Goal: Information Seeking & Learning: Learn about a topic

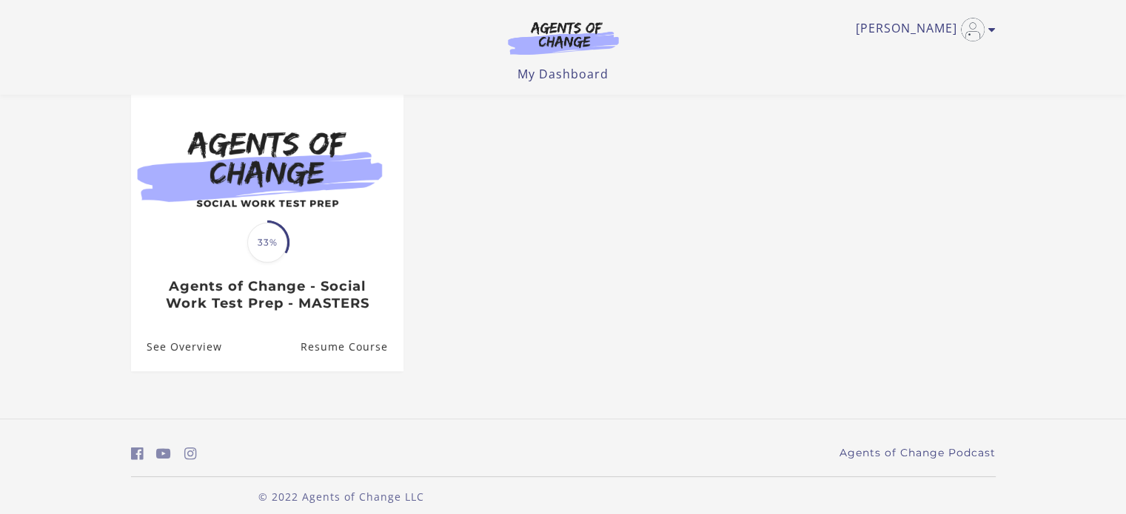
scroll to position [146, 0]
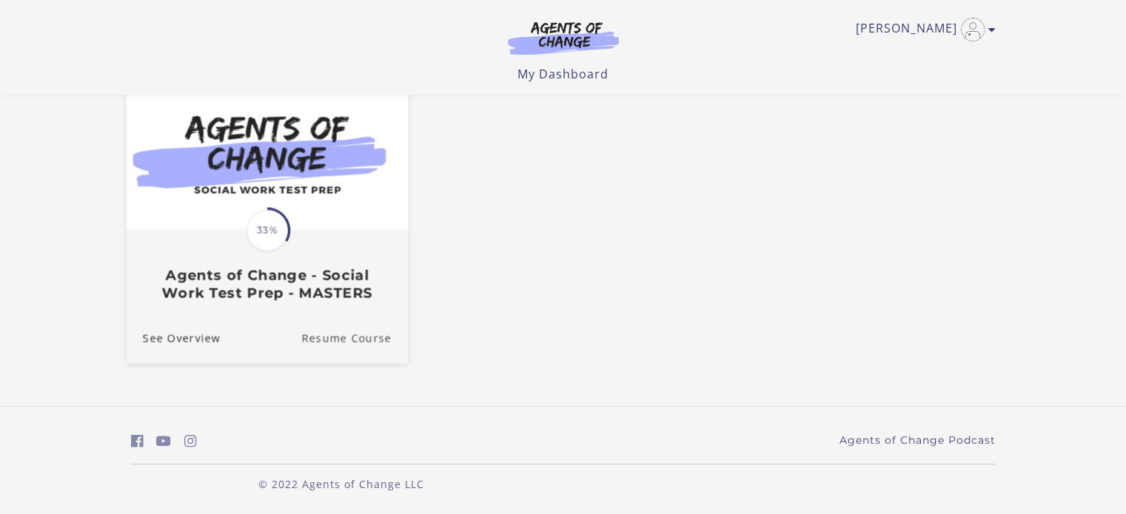
click at [358, 343] on link "Resume Course" at bounding box center [354, 339] width 107 height 50
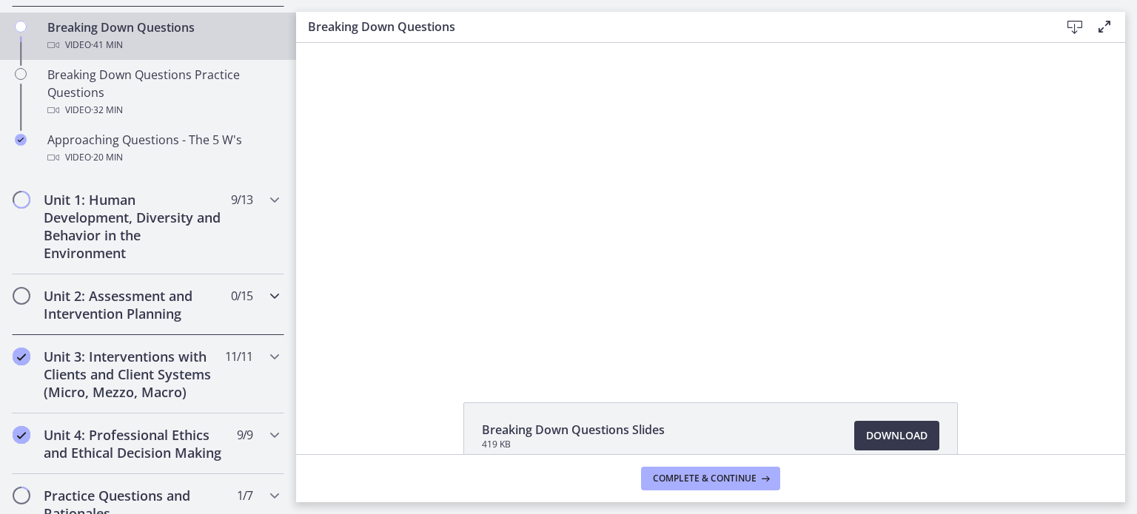
scroll to position [444, 0]
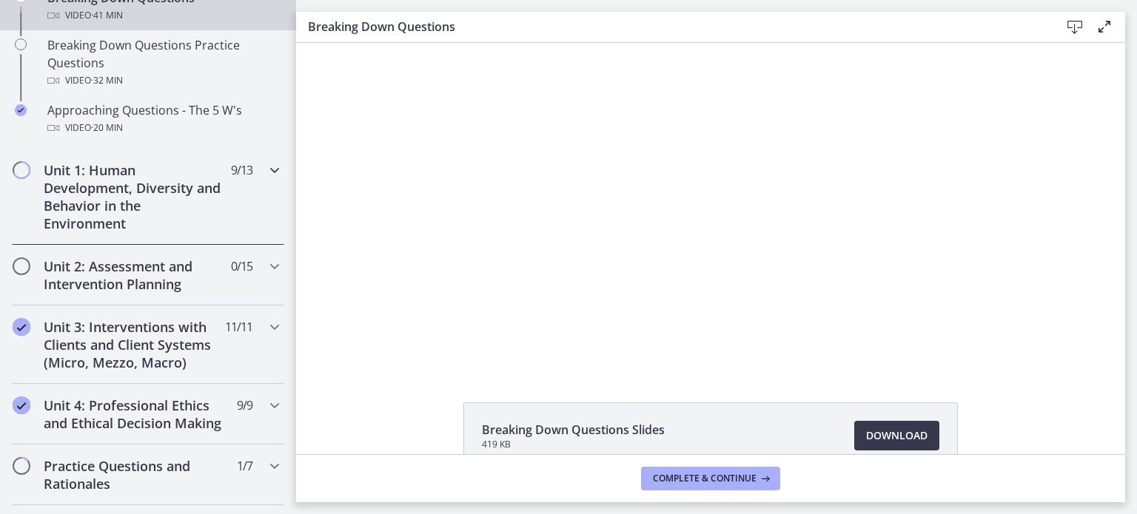
click at [144, 209] on h2 "Unit 1: Human Development, Diversity and Behavior in the Environment" at bounding box center [134, 196] width 181 height 71
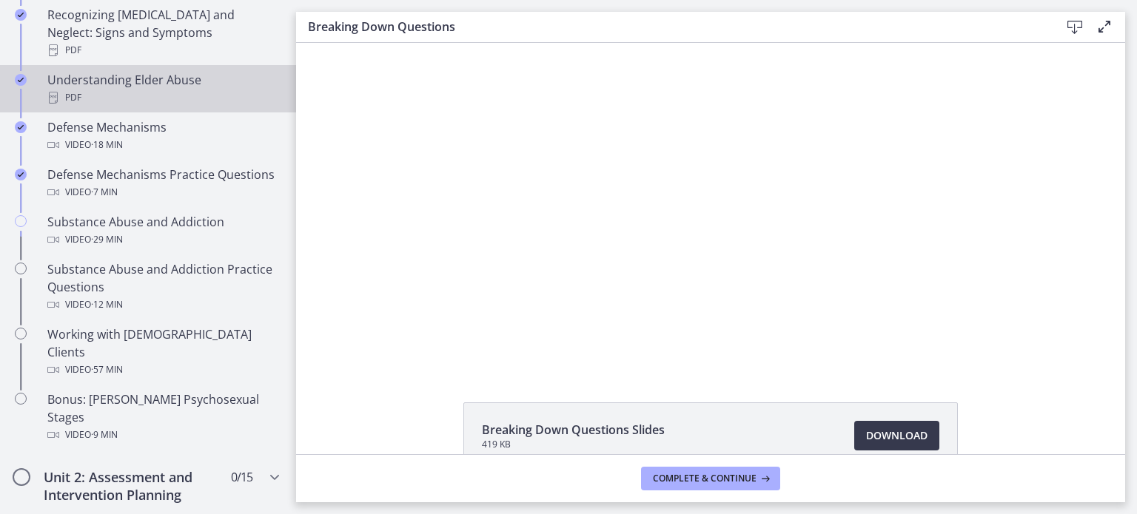
scroll to position [814, 0]
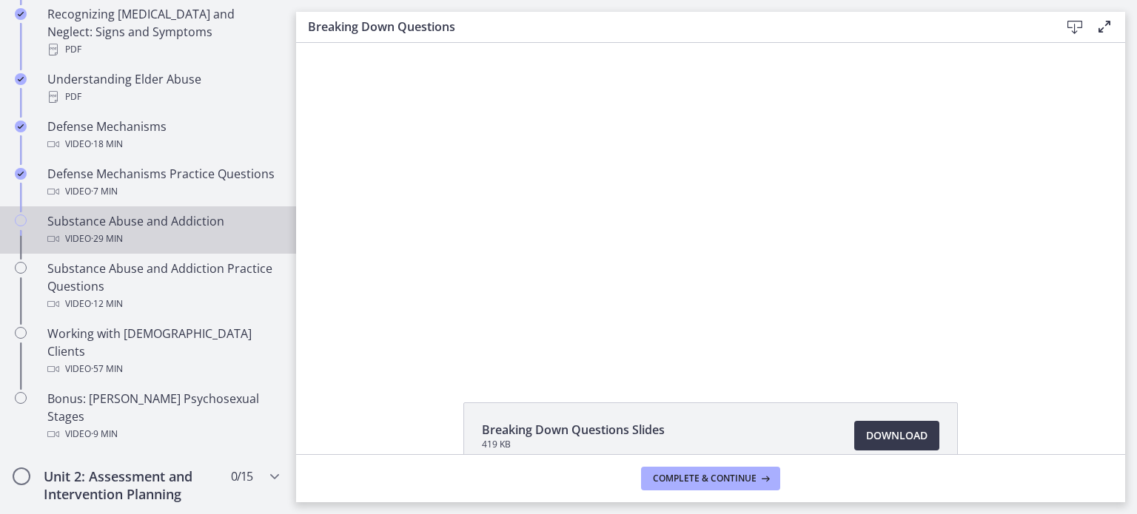
click at [160, 218] on div "Substance Abuse and Addiction Video · 29 min" at bounding box center [162, 230] width 231 height 36
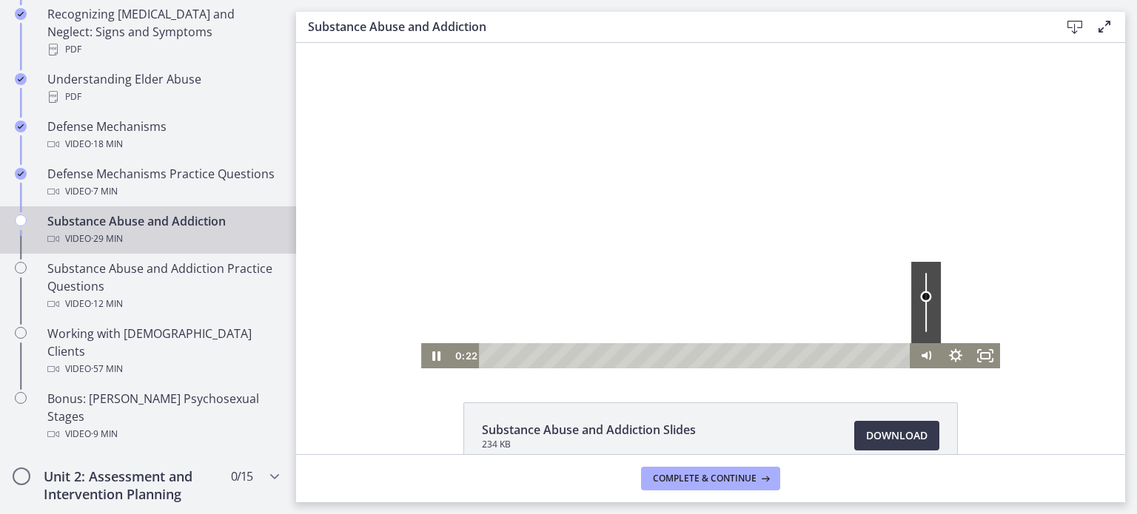
drag, startPoint x: 924, startPoint y: 308, endPoint x: 922, endPoint y: 297, distance: 11.2
click at [922, 297] on div "Volume" at bounding box center [925, 297] width 11 height 11
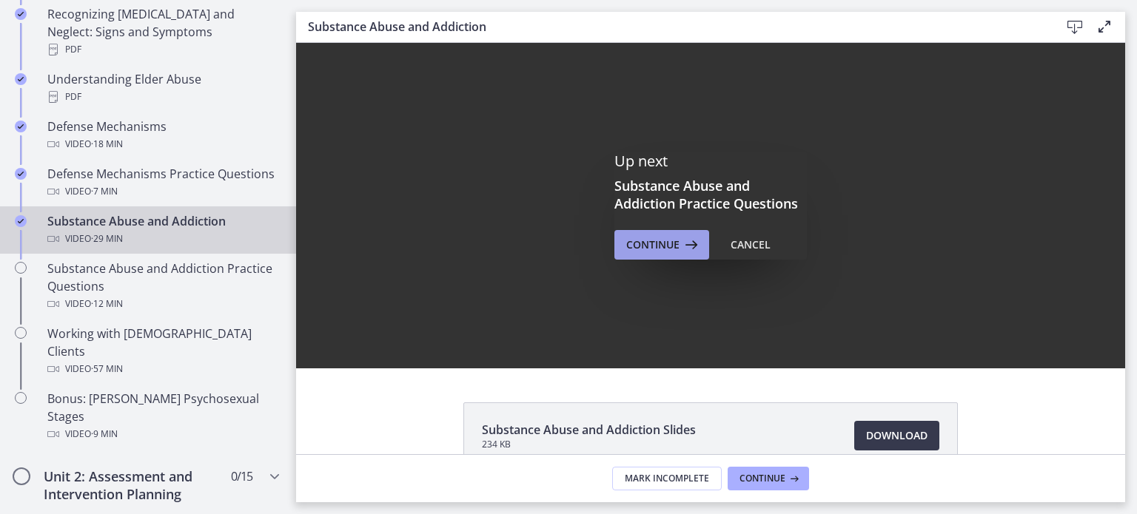
click at [625, 230] on button "Continue" at bounding box center [661, 245] width 95 height 30
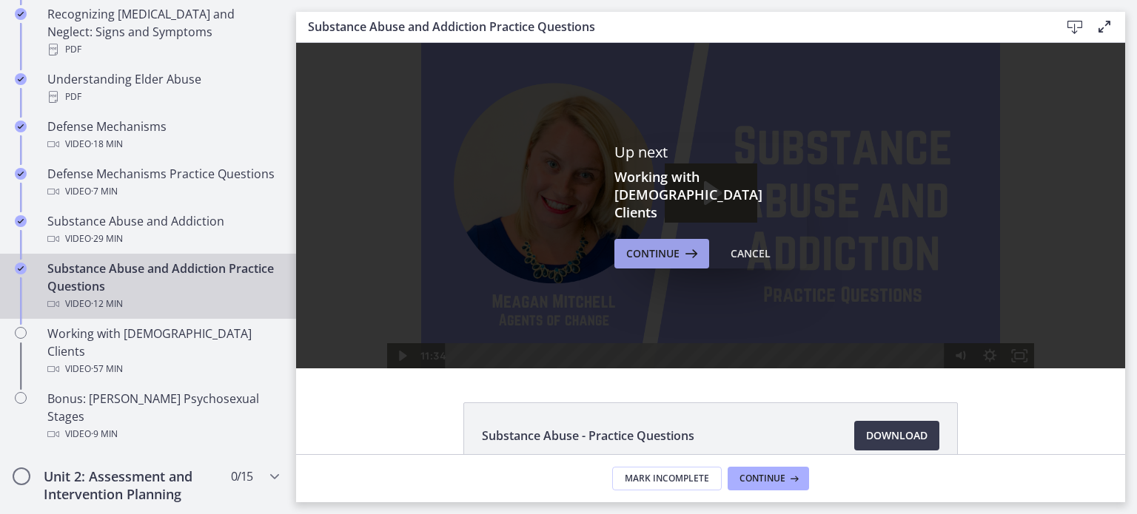
click at [627, 245] on span "Continue" at bounding box center [652, 254] width 53 height 18
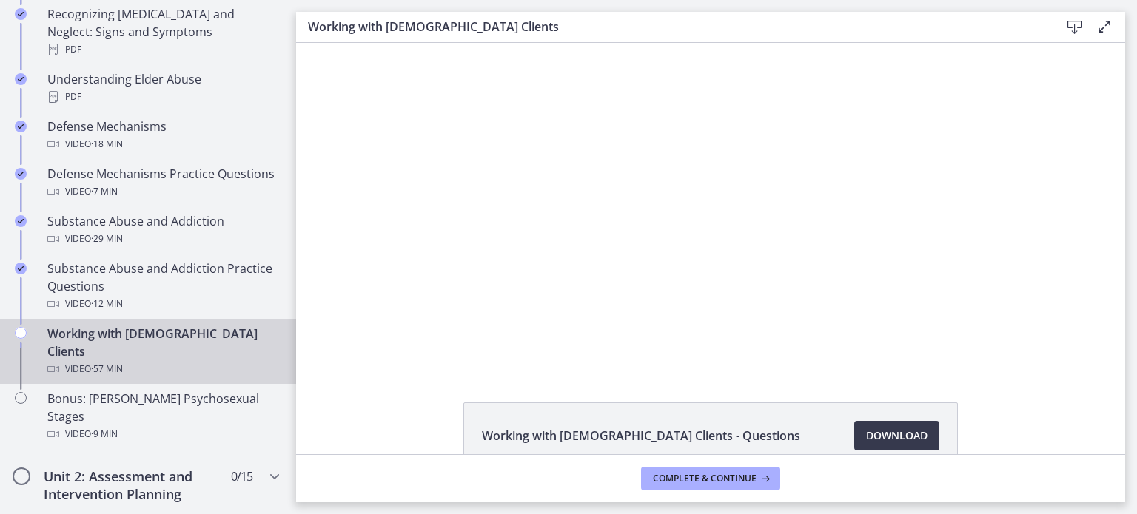
drag, startPoint x: 755, startPoint y: 278, endPoint x: 756, endPoint y: 268, distance: 10.4
click at [756, 275] on div at bounding box center [709, 206] width 631 height 326
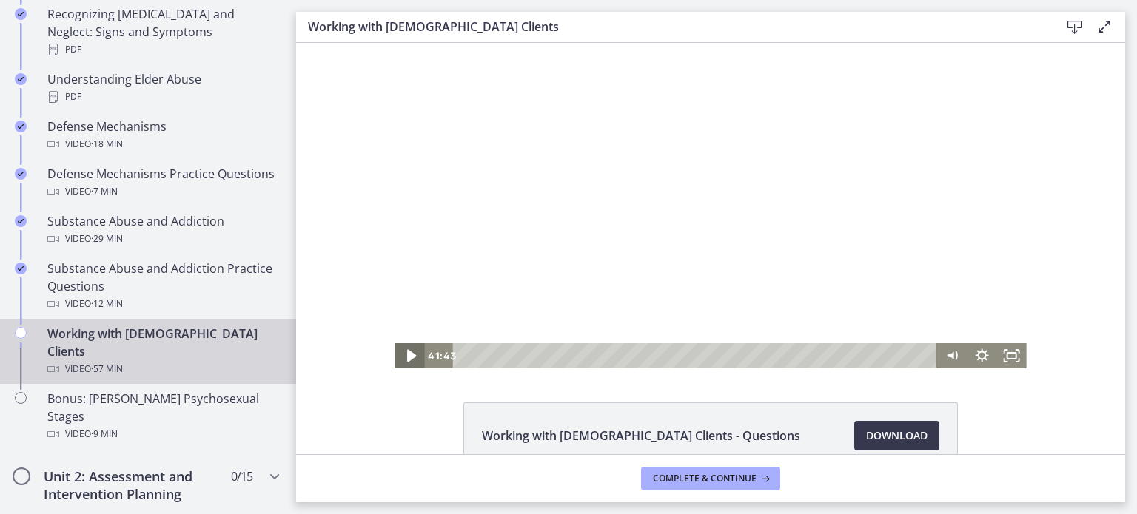
click at [406, 363] on icon "Play Video" at bounding box center [411, 356] width 36 height 30
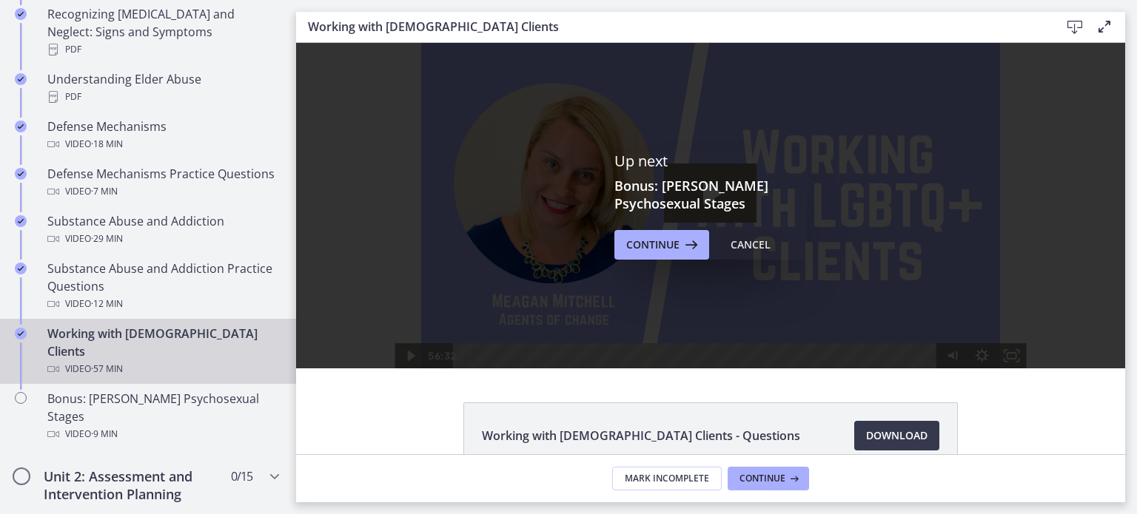
drag, startPoint x: 738, startPoint y: 252, endPoint x: 443, endPoint y: 209, distance: 298.4
click at [739, 252] on div "Cancel" at bounding box center [750, 245] width 40 height 18
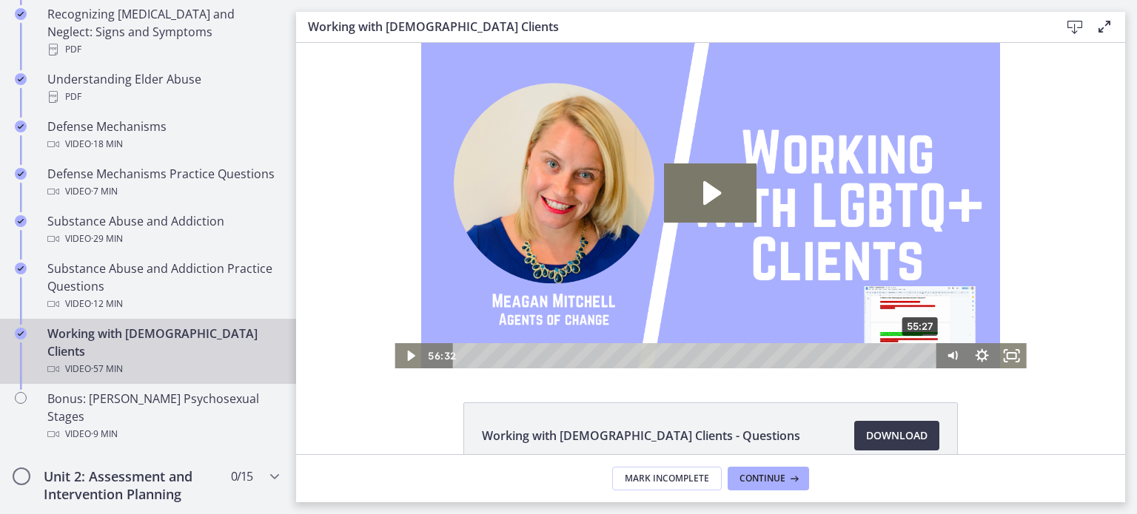
click at [915, 353] on div "55:27" at bounding box center [696, 355] width 466 height 25
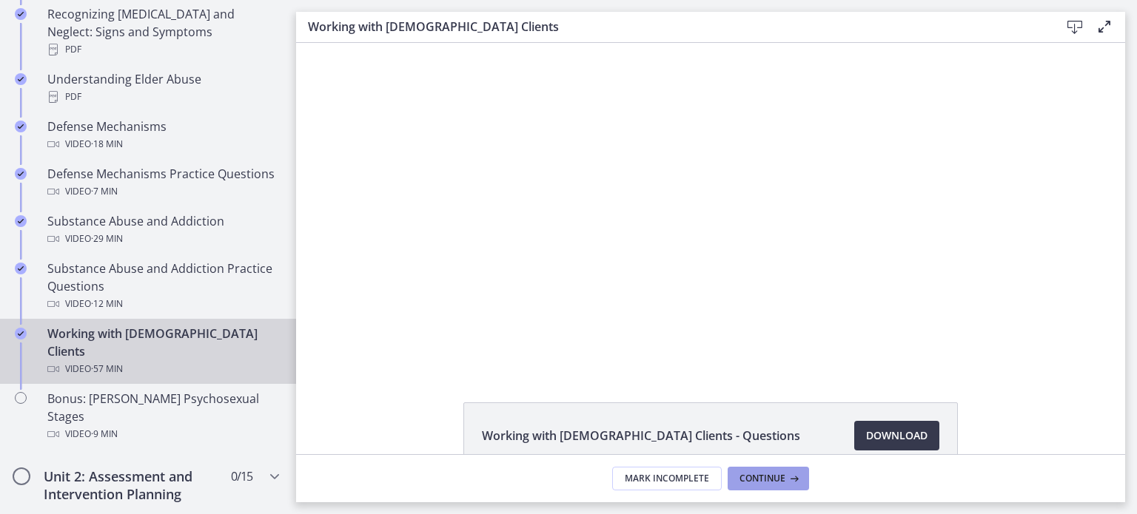
click at [784, 474] on button "Continue" at bounding box center [767, 479] width 81 height 24
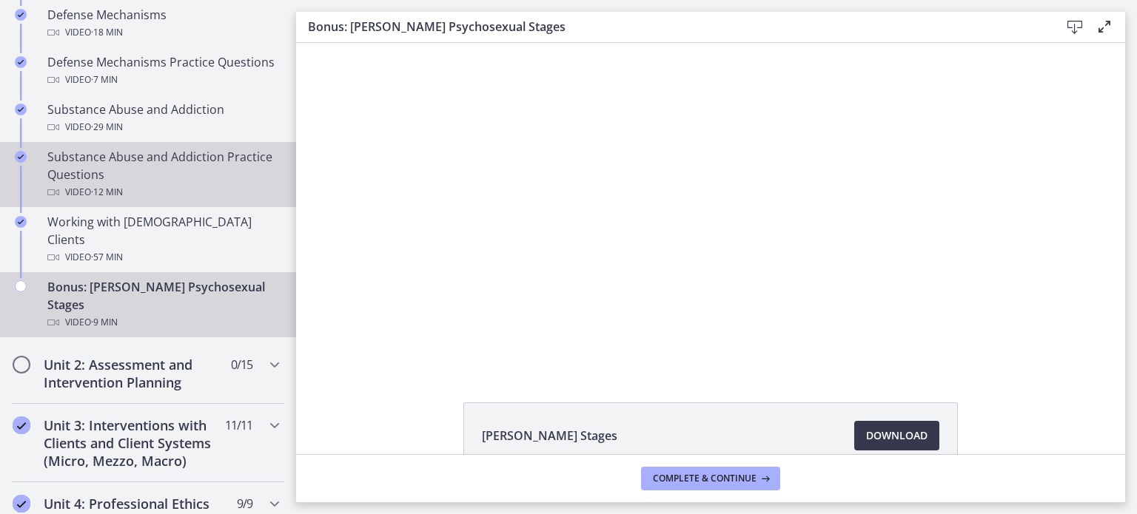
scroll to position [962, 0]
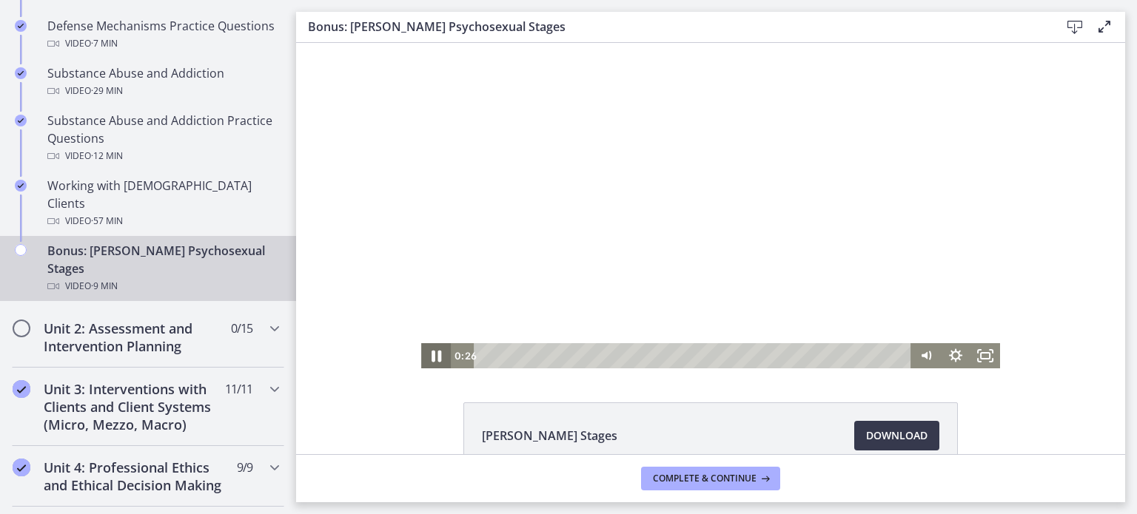
click at [430, 360] on icon "Pause" at bounding box center [436, 356] width 36 height 30
click at [434, 357] on icon "Play Video" at bounding box center [438, 356] width 36 height 30
click at [432, 366] on icon "Pause" at bounding box center [436, 356] width 36 height 30
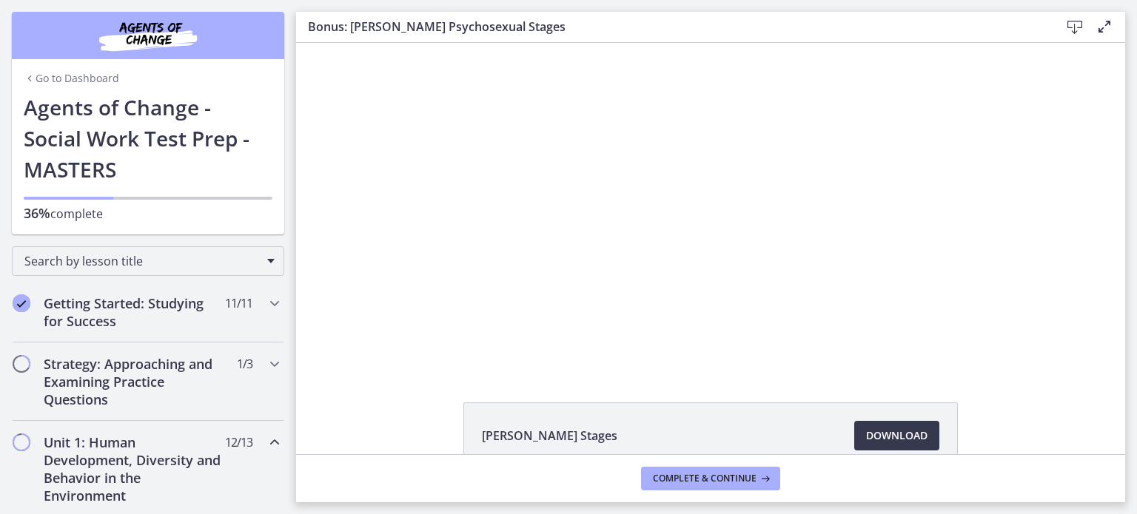
scroll to position [962, 0]
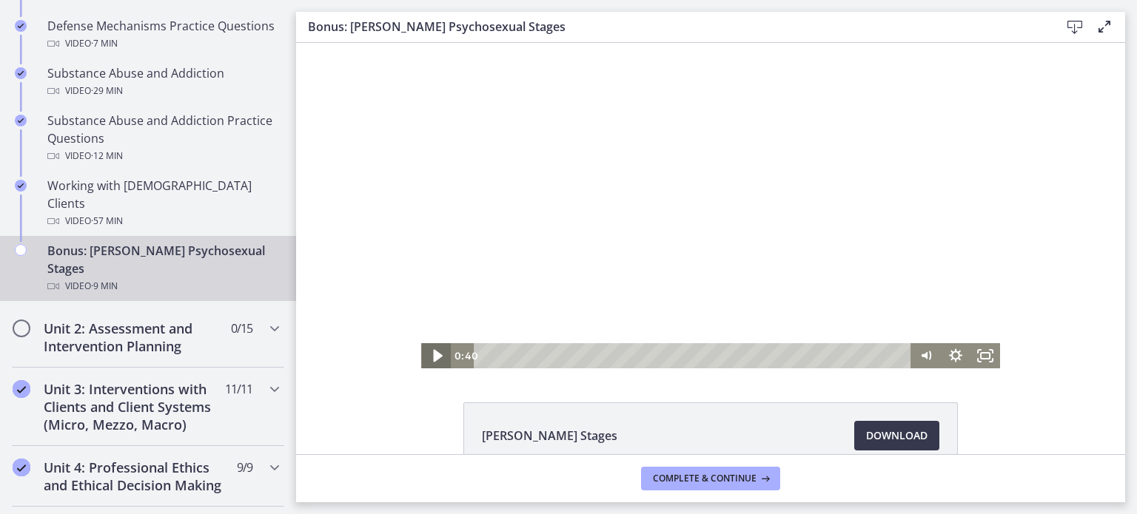
click at [433, 354] on icon "Play Video" at bounding box center [437, 356] width 9 height 13
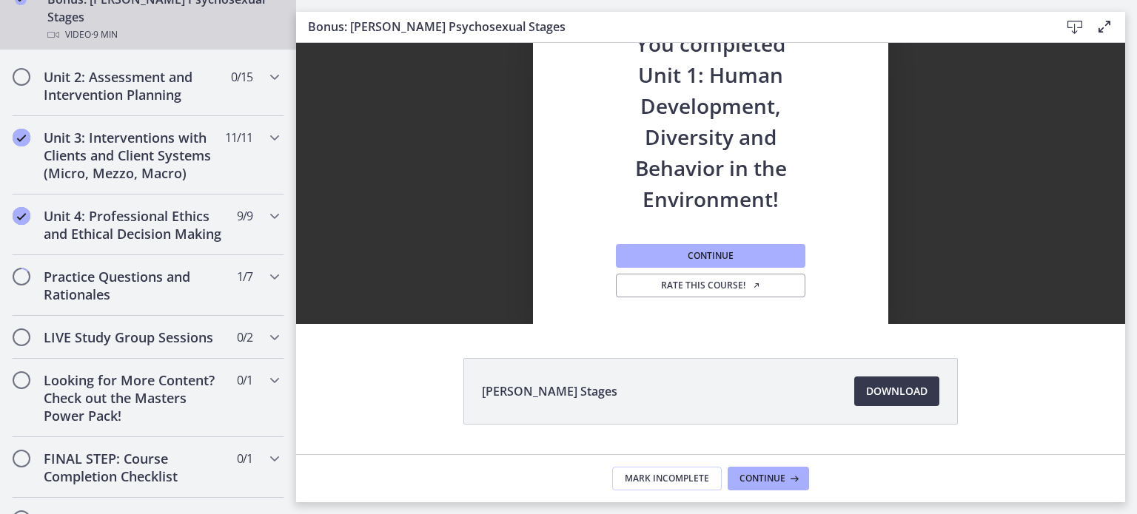
scroll to position [11, 0]
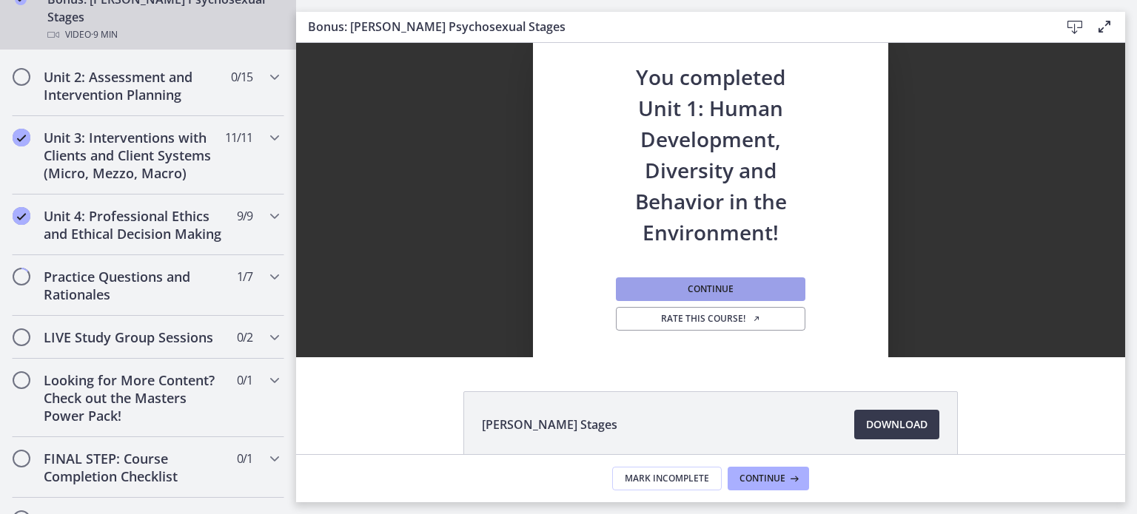
click at [662, 291] on button "Continue" at bounding box center [710, 290] width 189 height 24
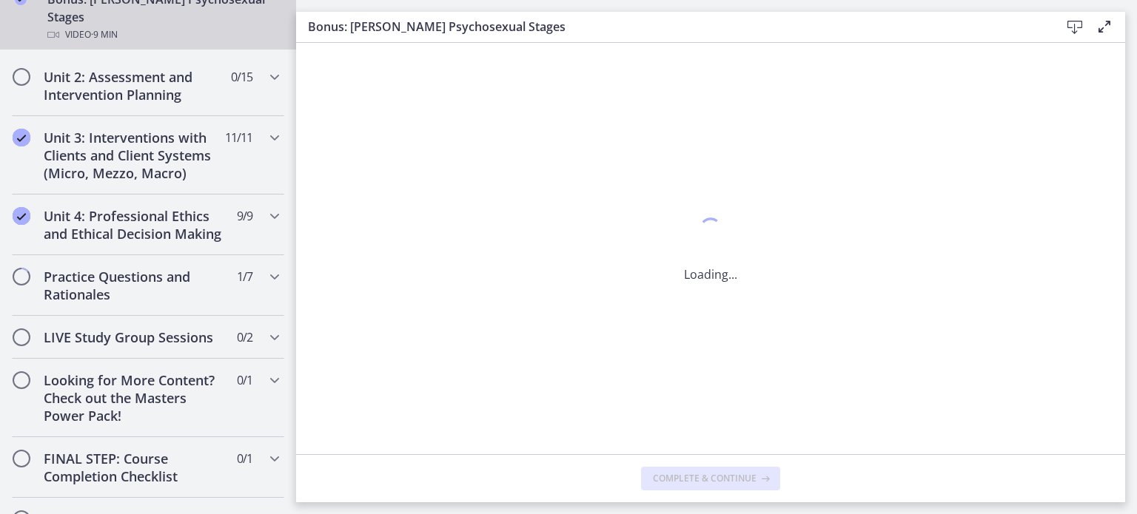
scroll to position [0, 0]
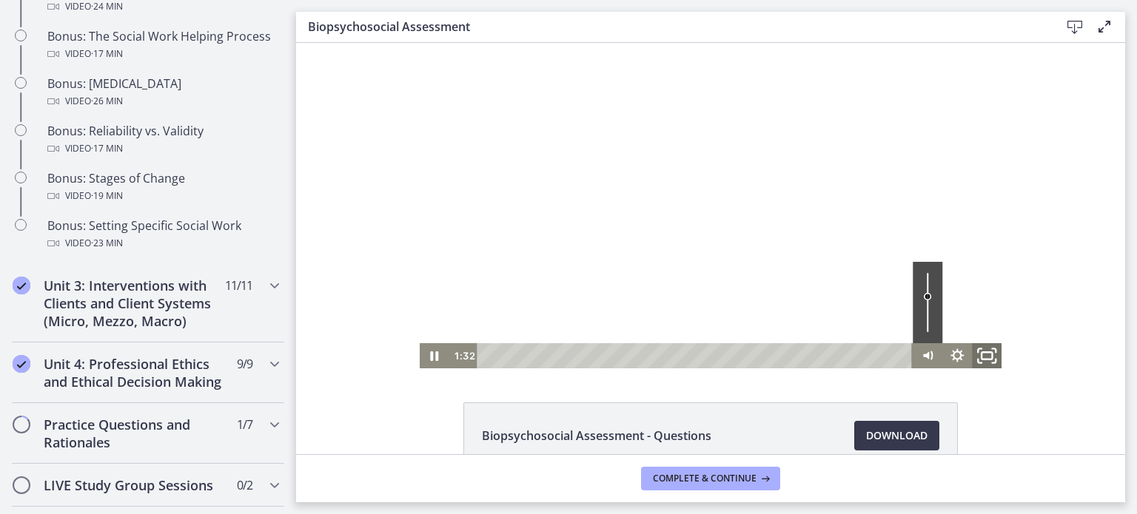
click at [973, 352] on icon "Fullscreen" at bounding box center [987, 356] width 36 height 30
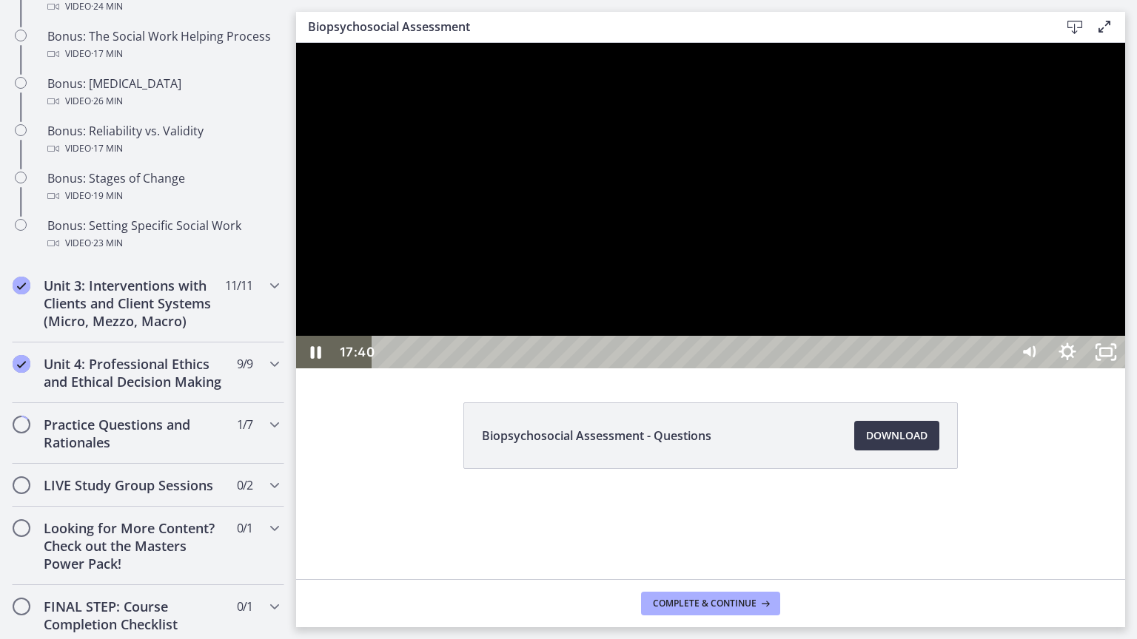
click at [681, 369] on div at bounding box center [710, 206] width 829 height 326
click at [832, 369] on div at bounding box center [710, 206] width 829 height 326
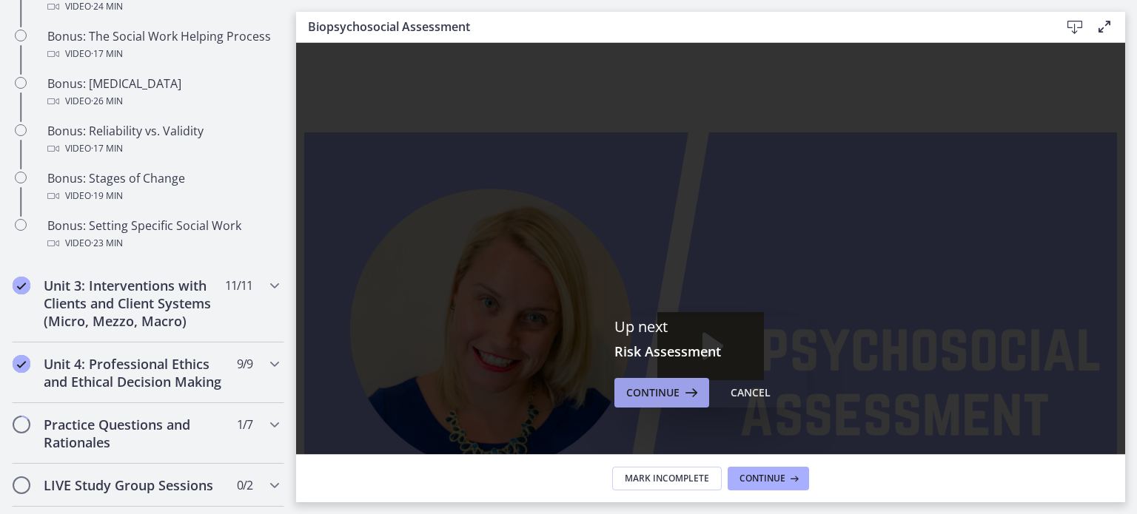
click at [643, 391] on span "Continue" at bounding box center [652, 393] width 53 height 18
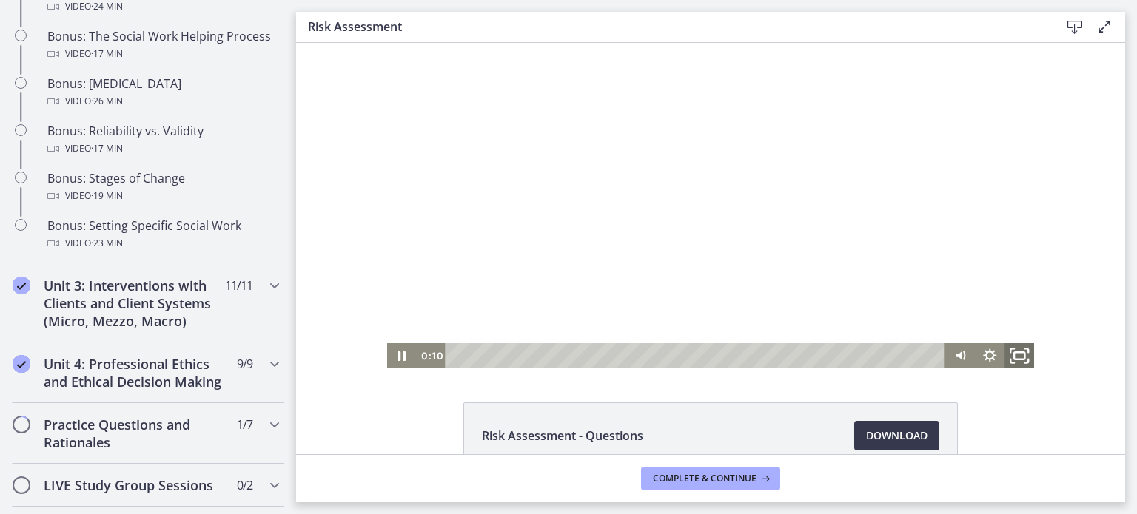
drag, startPoint x: 1015, startPoint y: 354, endPoint x: 1311, endPoint y: 487, distance: 324.3
click at [1015, 354] on icon "Fullscreen" at bounding box center [1019, 356] width 36 height 30
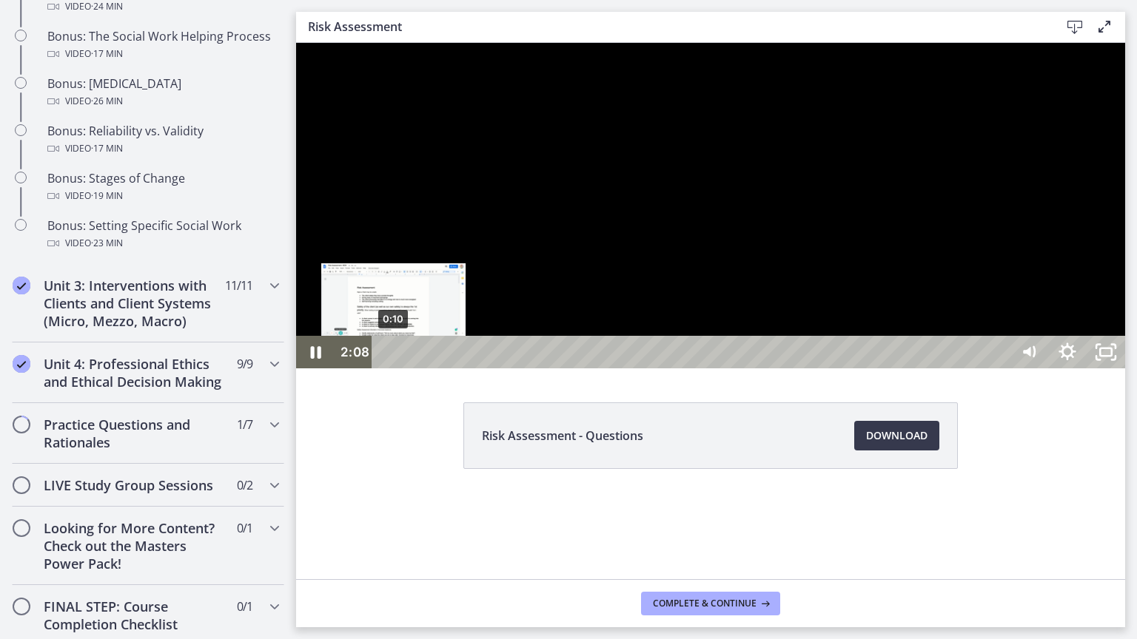
click at [392, 369] on div "0:10" at bounding box center [693, 352] width 614 height 33
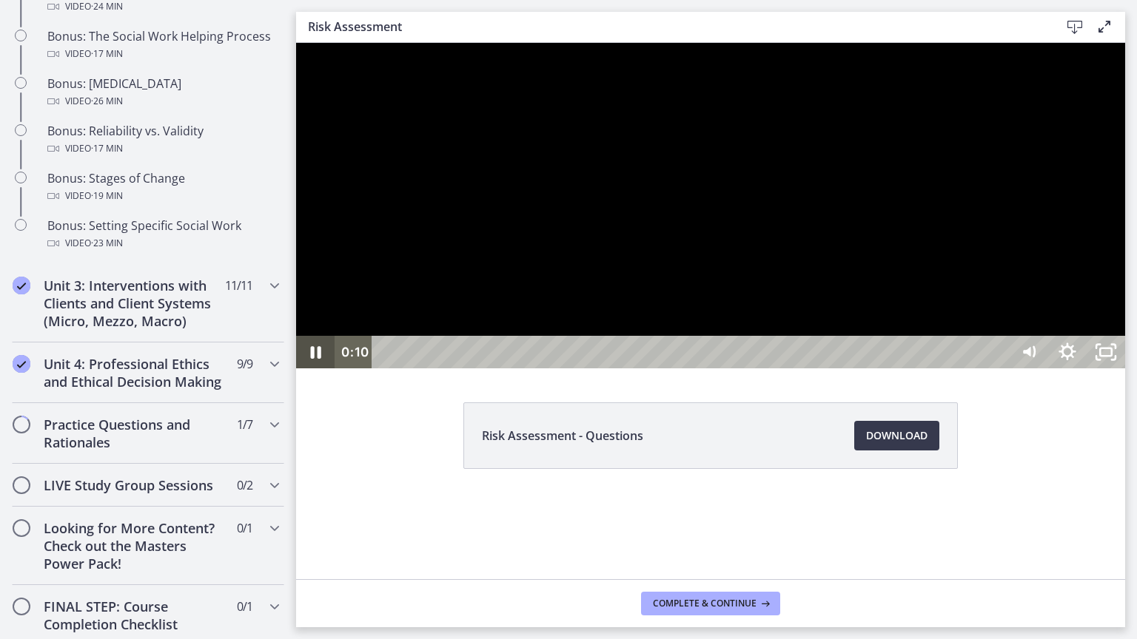
click at [316, 369] on icon "Pause" at bounding box center [315, 352] width 38 height 33
click at [1125, 369] on icon "Unfullscreen" at bounding box center [1105, 352] width 38 height 33
